Goal: Task Accomplishment & Management: Manage account settings

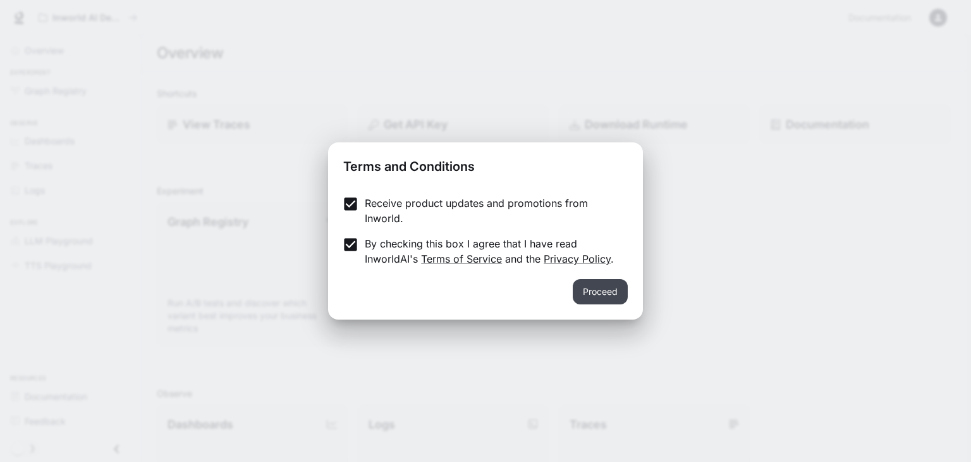
click at [617, 294] on button "Proceed" at bounding box center [600, 291] width 55 height 25
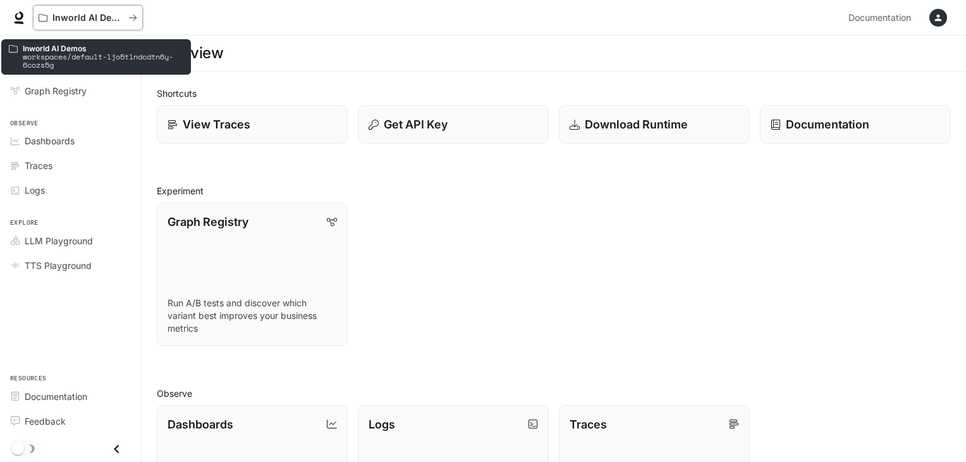
click at [107, 21] on p "Inworld AI Demos" at bounding box center [87, 18] width 71 height 11
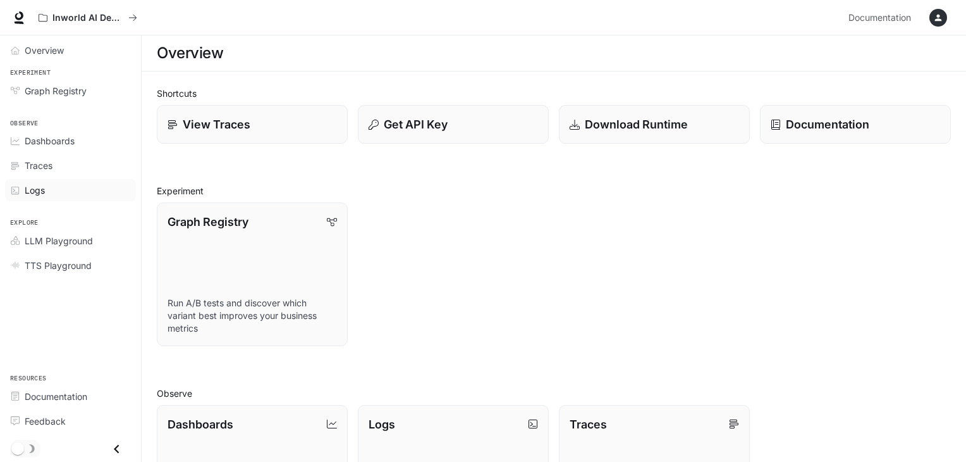
click at [51, 190] on div "Logs" at bounding box center [78, 189] width 106 height 13
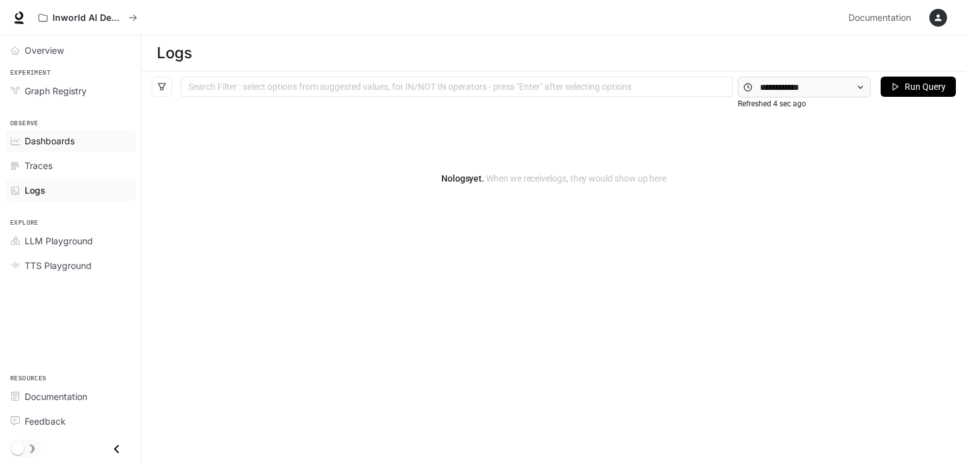
click at [64, 146] on span "Dashboards" at bounding box center [50, 140] width 50 height 13
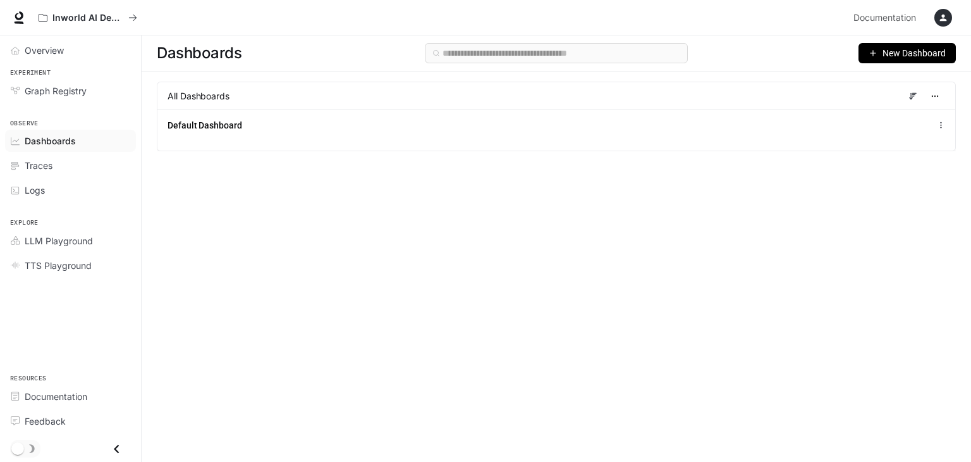
click at [908, 51] on span "New Dashboard" at bounding box center [914, 53] width 63 height 14
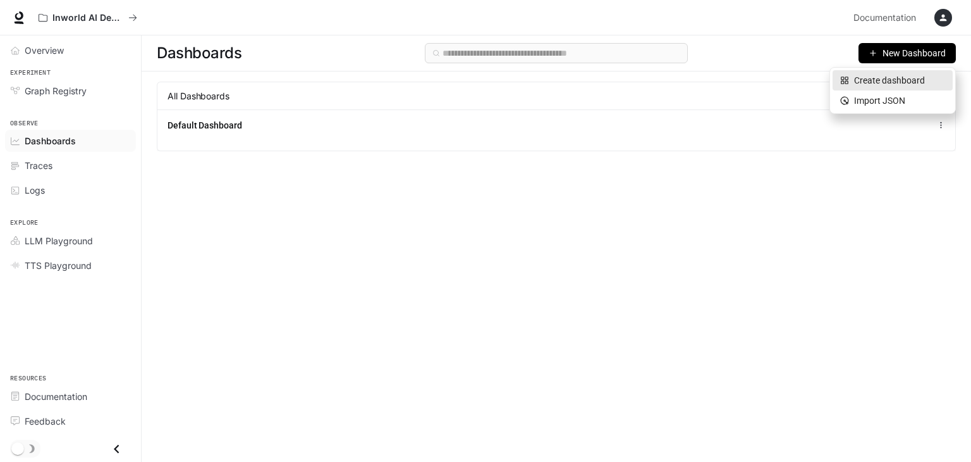
click at [880, 89] on li "Create dashboard" at bounding box center [893, 80] width 120 height 20
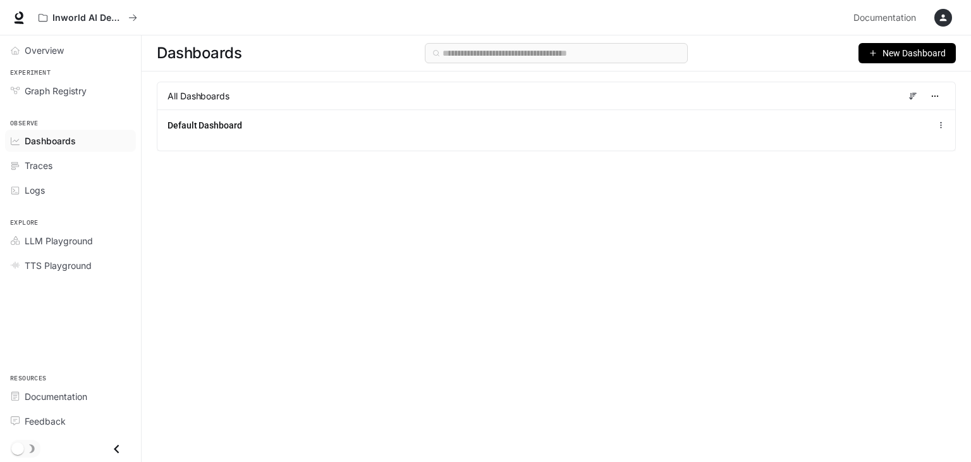
click at [934, 18] on button "button" at bounding box center [943, 17] width 25 height 25
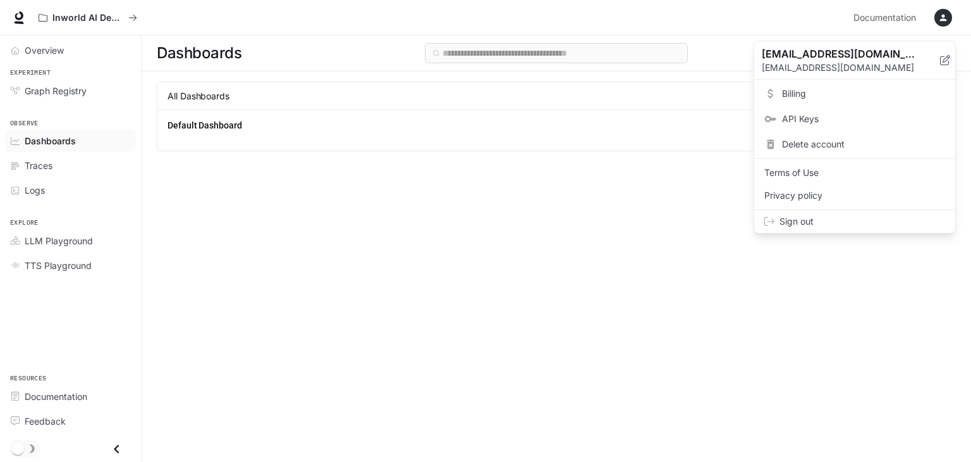
click at [37, 48] on div at bounding box center [485, 231] width 971 height 462
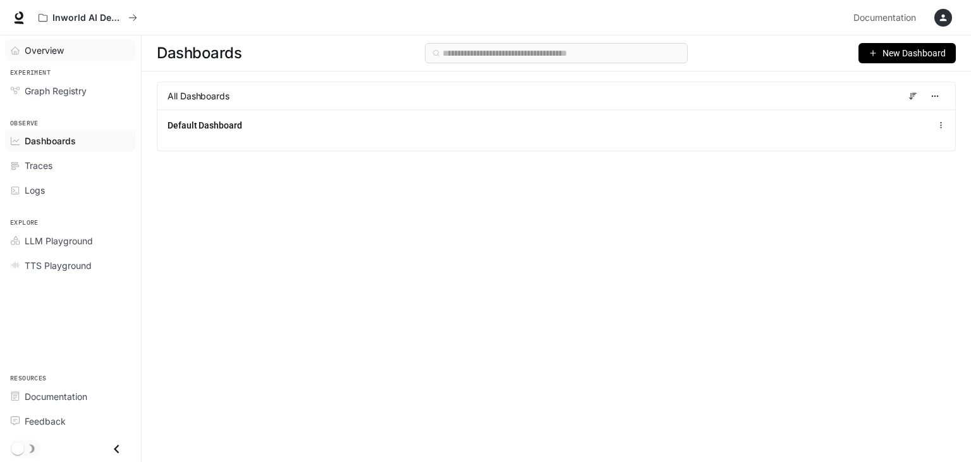
click at [8, 56] on link "Overview" at bounding box center [70, 50] width 131 height 22
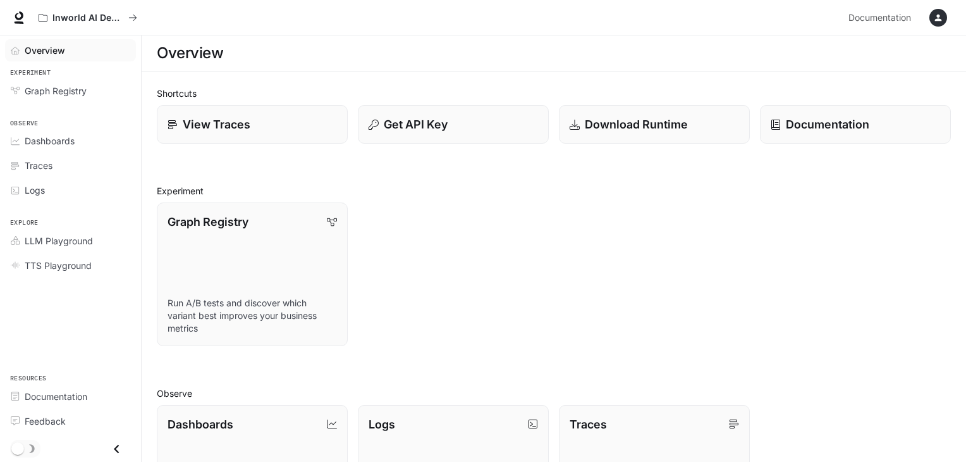
click at [28, 49] on span "Overview" at bounding box center [45, 50] width 40 height 13
click at [926, 18] on button "button" at bounding box center [938, 17] width 25 height 25
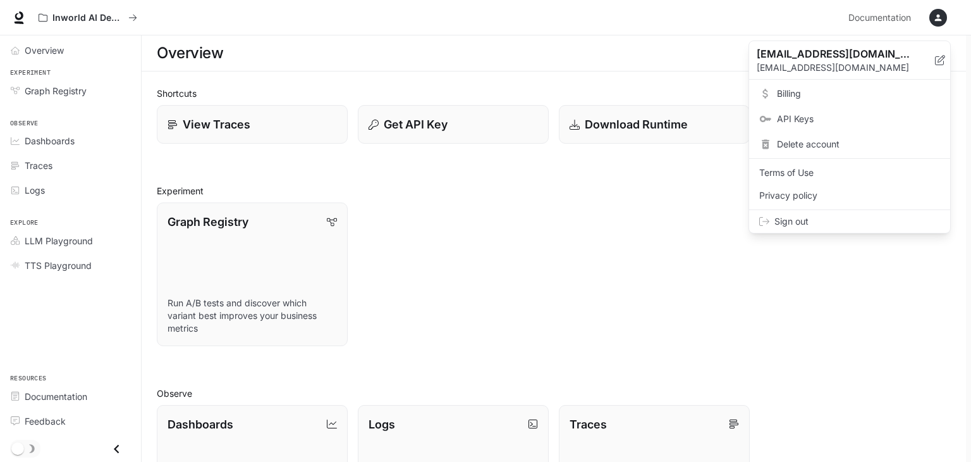
click at [817, 140] on span "Delete account" at bounding box center [858, 144] width 163 height 13
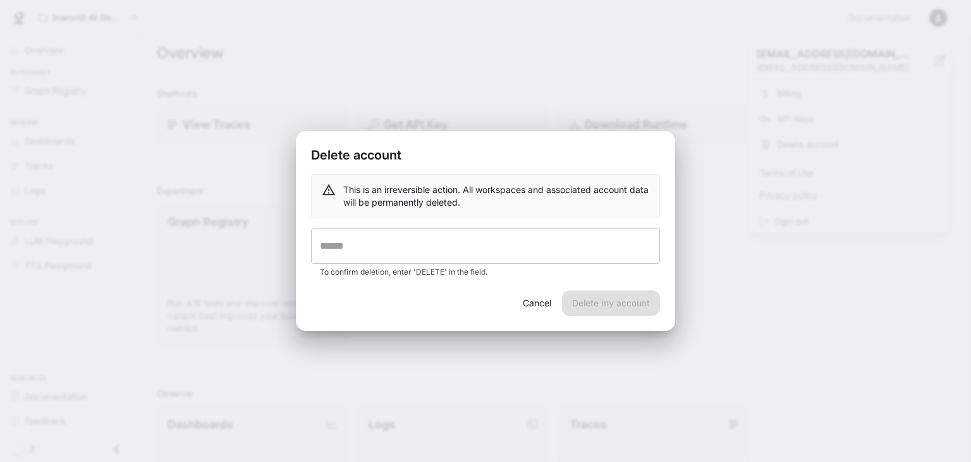
click at [537, 236] on input "text" at bounding box center [485, 245] width 349 height 35
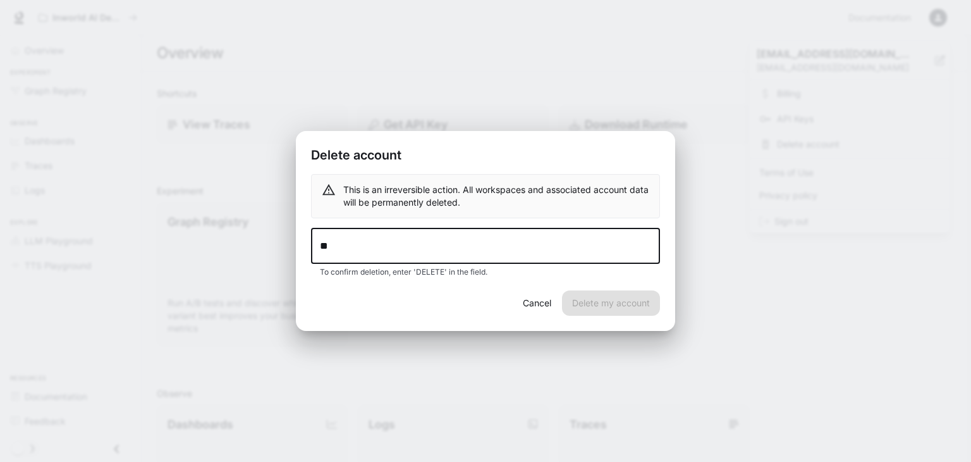
type input "*"
drag, startPoint x: 335, startPoint y: 243, endPoint x: 298, endPoint y: 243, distance: 36.7
click at [298, 243] on div "This is an irreversible action. All workspaces and associated account data will…" at bounding box center [485, 232] width 379 height 117
type input "******"
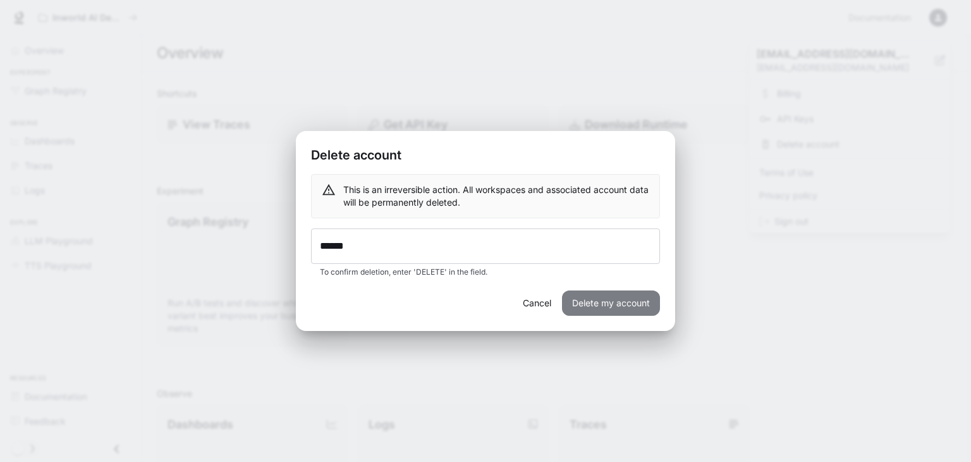
click at [626, 309] on button "Delete my account" at bounding box center [611, 302] width 98 height 25
